Goal: Information Seeking & Learning: Learn about a topic

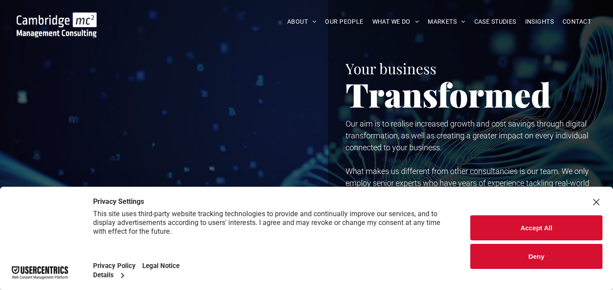
scroll to position [292, 0]
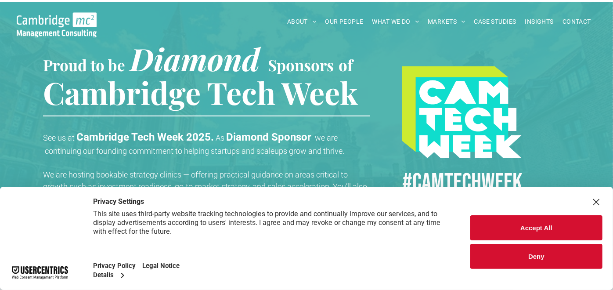
click at [595, 204] on div "Close Layer" at bounding box center [596, 202] width 12 height 12
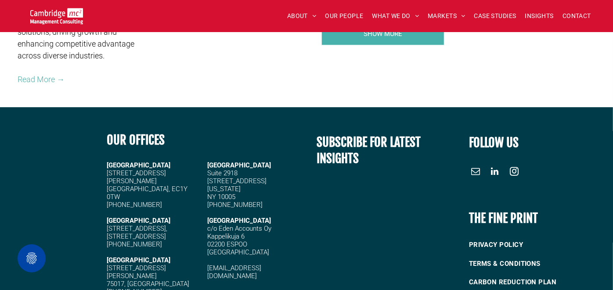
scroll to position [1844, 0]
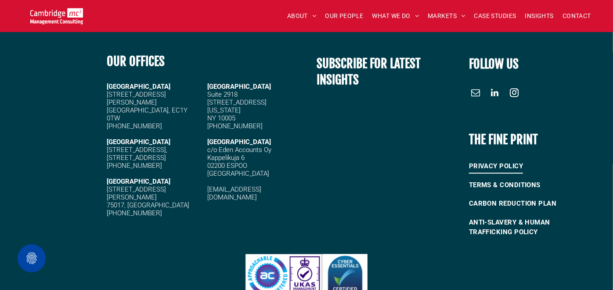
click at [493, 163] on span "PRIVACY POLICY" at bounding box center [496, 166] width 54 height 14
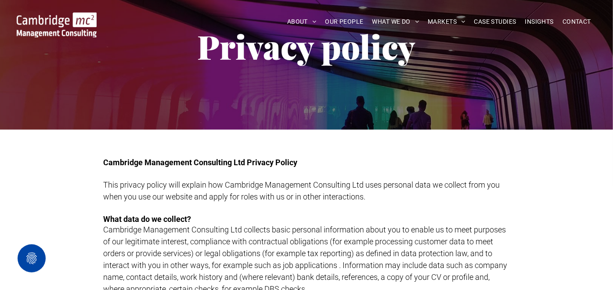
scroll to position [97, 0]
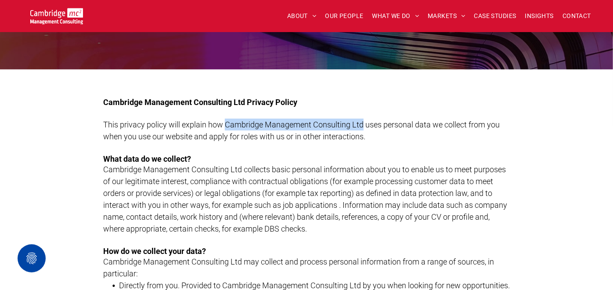
drag, startPoint x: 225, startPoint y: 123, endPoint x: 362, endPoint y: 122, distance: 137.4
click at [362, 122] on span "This privacy policy will explain how Cambridge Management Consulting Ltd uses p…" at bounding box center [301, 130] width 396 height 21
copy span "Cambridge Management Consulting Ltd"
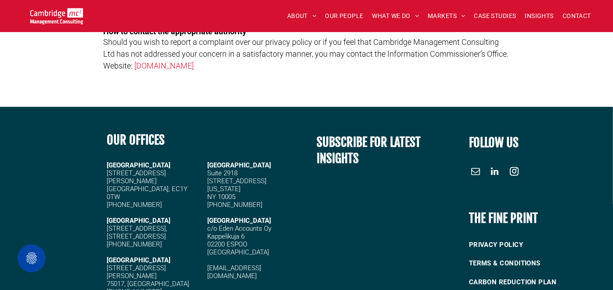
scroll to position [1495, 0]
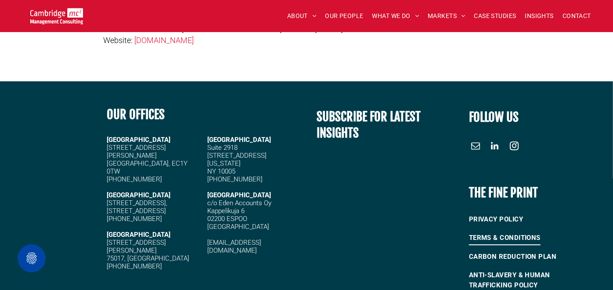
click at [494, 233] on span "TERMS & CONDITIONS" at bounding box center [505, 237] width 72 height 14
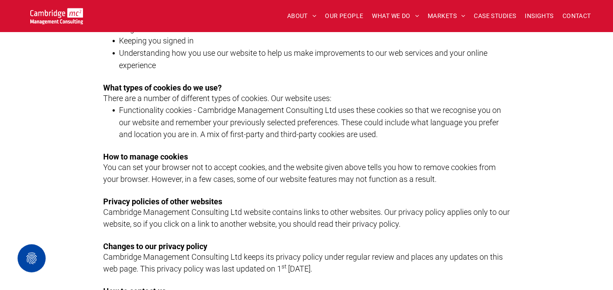
scroll to position [813, 0]
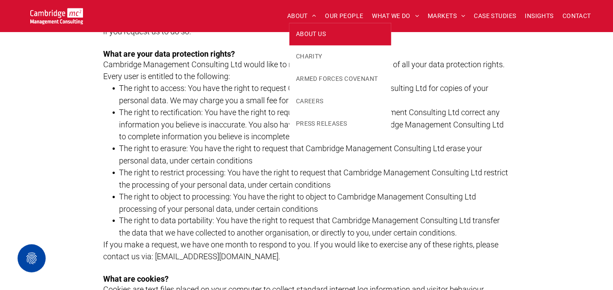
click at [304, 35] on span "ABOUT US" at bounding box center [311, 33] width 30 height 9
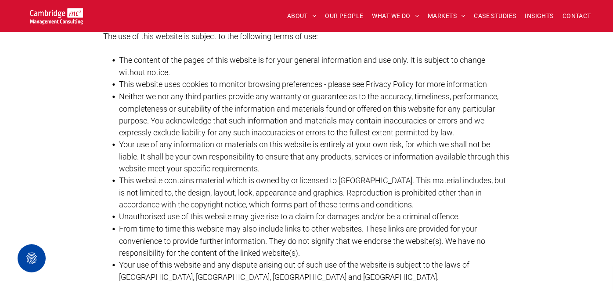
scroll to position [641, 0]
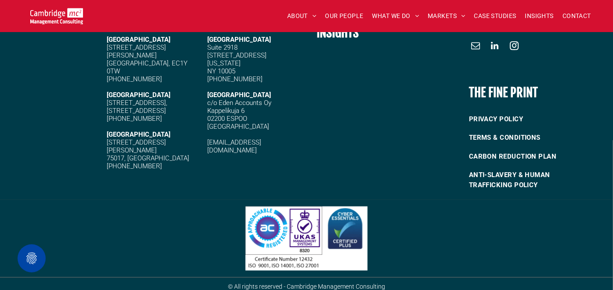
click at [611, 209] on div at bounding box center [306, 238] width 613 height 77
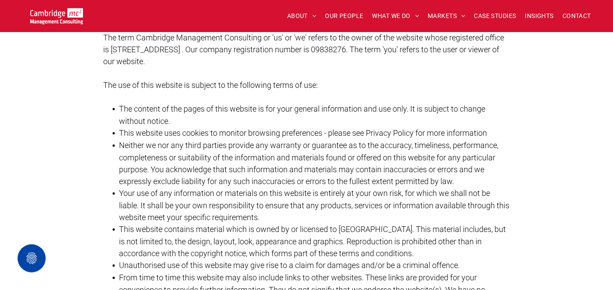
scroll to position [0, 0]
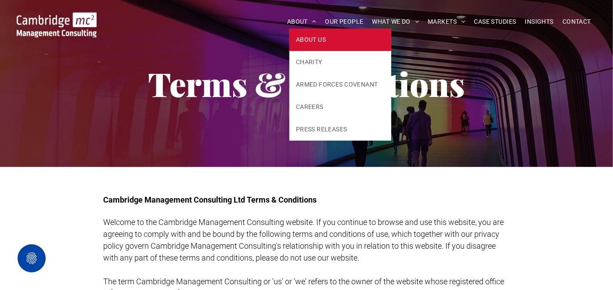
click at [299, 41] on span "ABOUT US" at bounding box center [311, 39] width 30 height 9
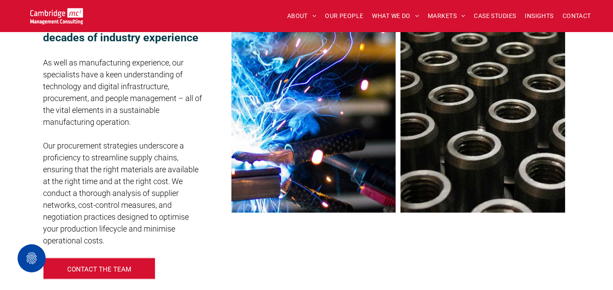
scroll to position [292, 0]
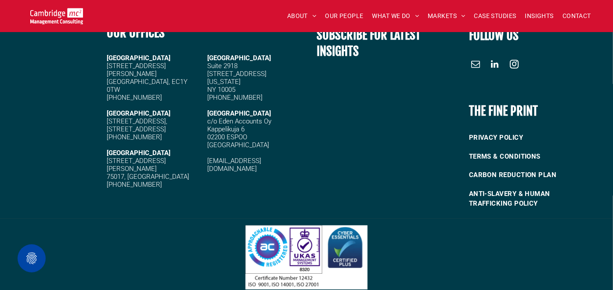
scroll to position [2490, 0]
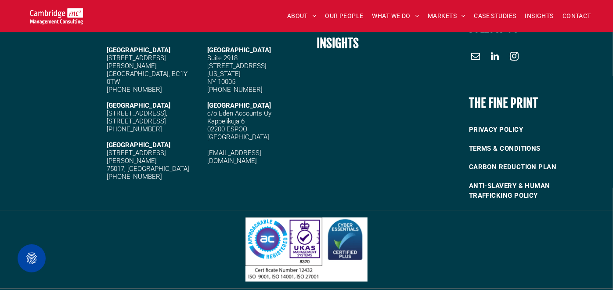
click at [492, 49] on span "linkedin" at bounding box center [495, 56] width 14 height 14
click at [344, 14] on span "OUR PEOPLE" at bounding box center [344, 16] width 38 height 14
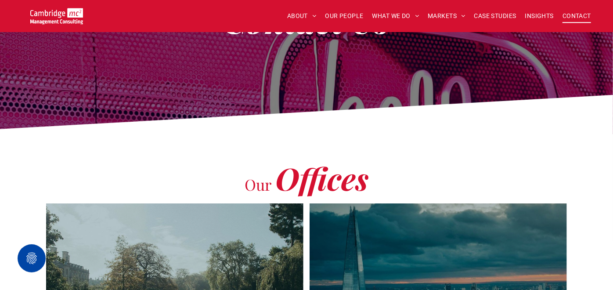
scroll to position [62, 0]
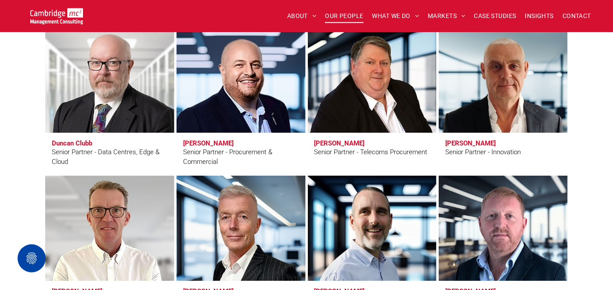
scroll to position [1294, 0]
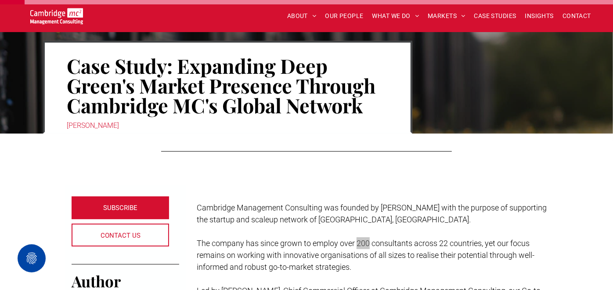
scroll to position [131, 0]
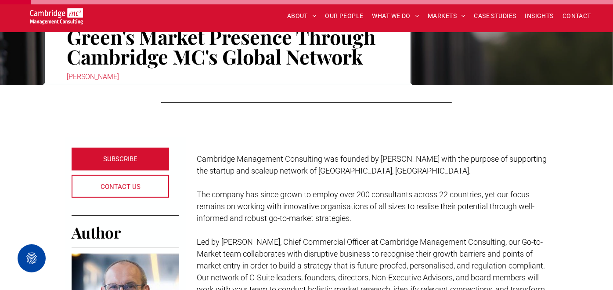
click at [361, 225] on p at bounding box center [372, 230] width 351 height 12
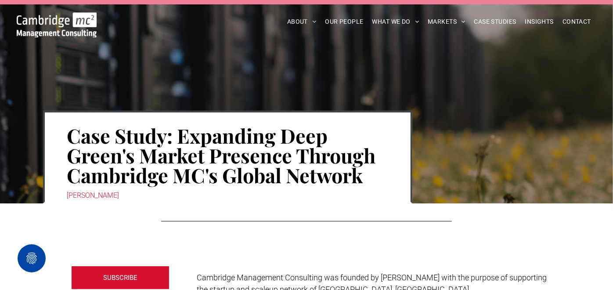
scroll to position [0, 0]
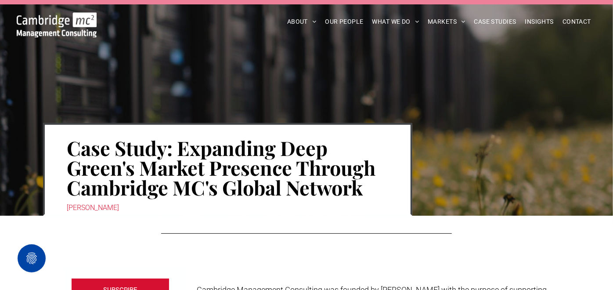
click at [451, 241] on div at bounding box center [306, 231] width 613 height 30
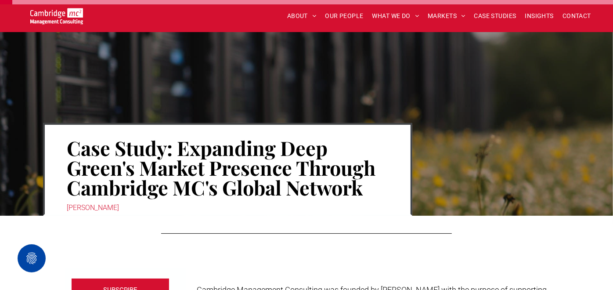
scroll to position [244, 0]
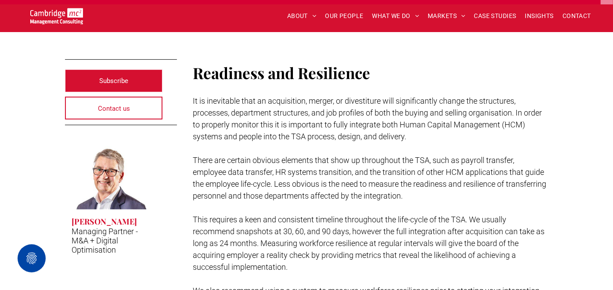
scroll to position [3011, 0]
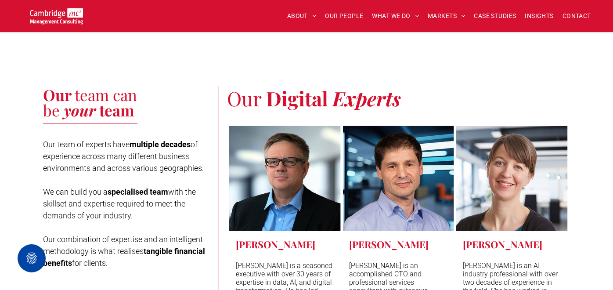
scroll to position [3414, 0]
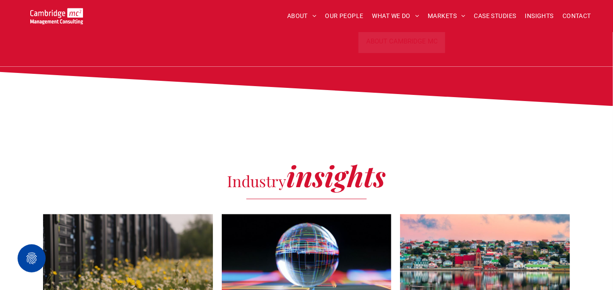
scroll to position [3463, 0]
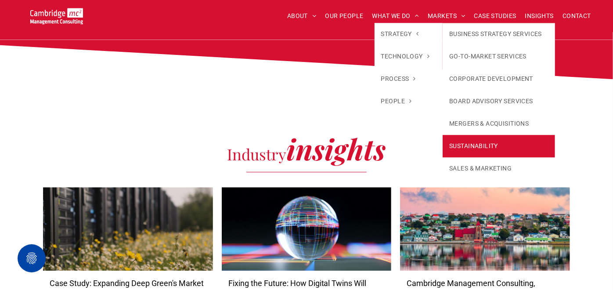
click at [469, 144] on link "SUSTAINABILITY" at bounding box center [499, 146] width 112 height 22
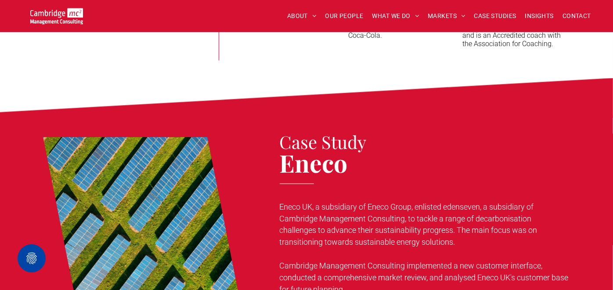
scroll to position [2878, 0]
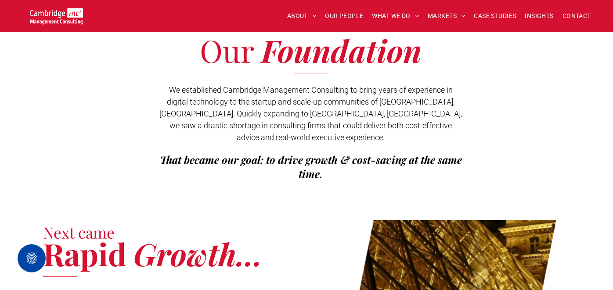
scroll to position [292, 0]
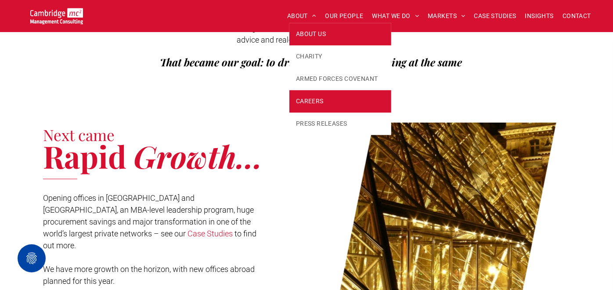
click at [313, 109] on link "CAREERS" at bounding box center [340, 101] width 102 height 22
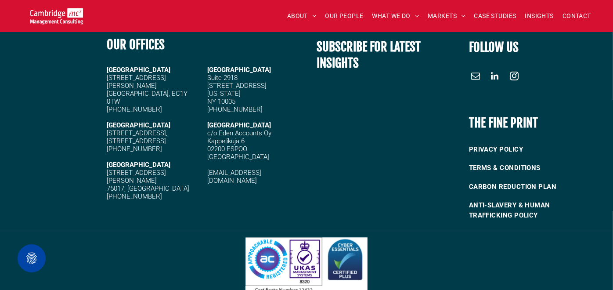
scroll to position [1271, 0]
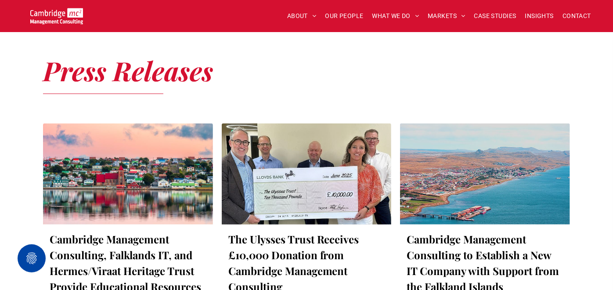
scroll to position [232, 0]
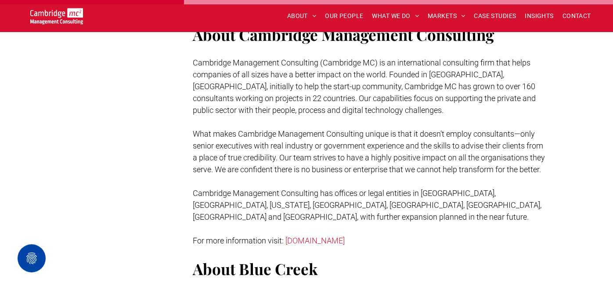
scroll to position [585, 0]
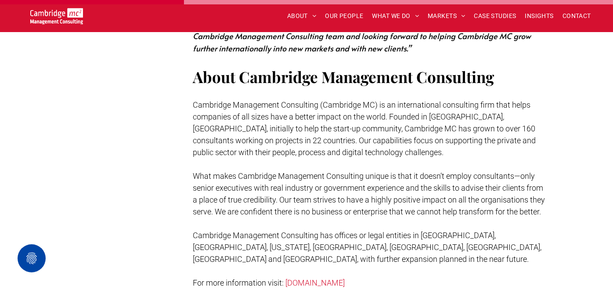
click at [345, 278] on link "www.cambridgemc.com" at bounding box center [315, 282] width 59 height 9
